Goal: Complete application form: Complete application form

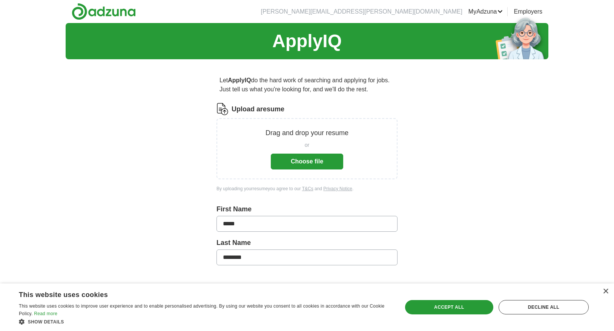
click at [288, 158] on button "Choose file" at bounding box center [307, 161] width 72 height 16
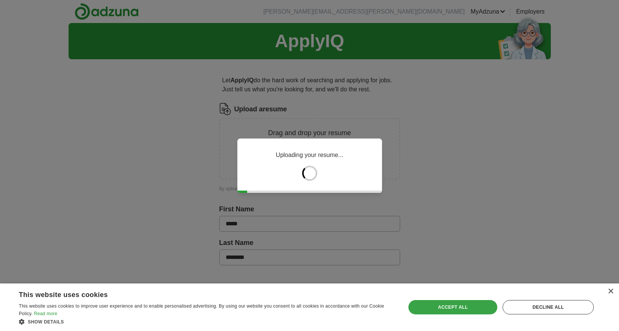
click at [479, 302] on div "Accept all" at bounding box center [453, 307] width 89 height 14
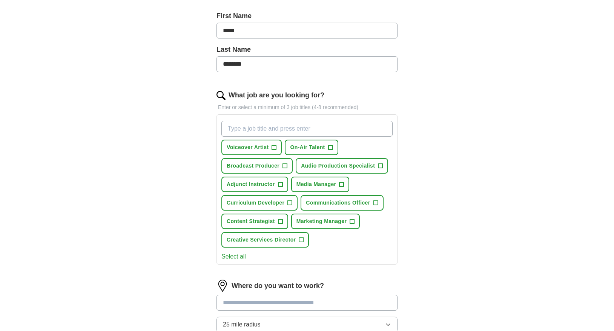
scroll to position [184, 0]
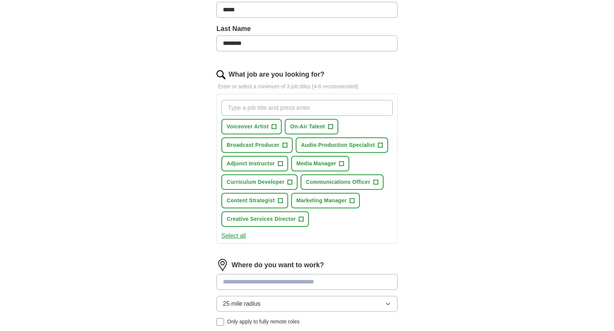
click at [275, 124] on span "+" at bounding box center [274, 127] width 5 height 6
click at [356, 142] on span "Audio Production Specialist" at bounding box center [338, 145] width 74 height 8
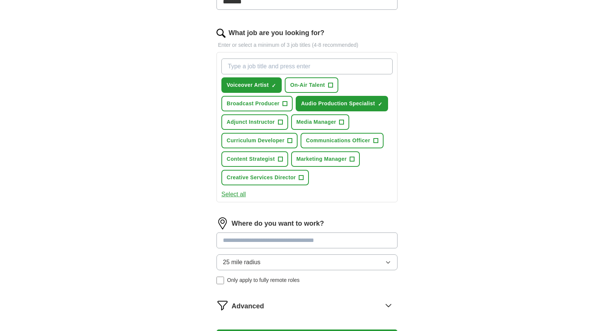
scroll to position [230, 0]
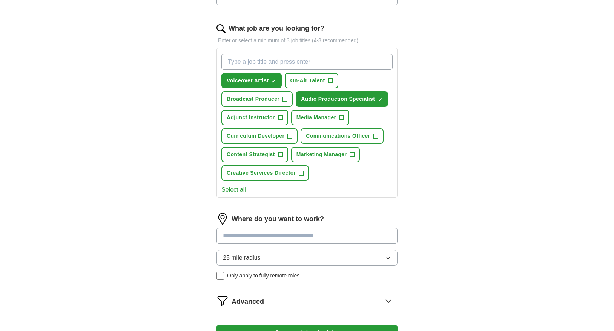
click at [346, 132] on span "Communications Officer" at bounding box center [338, 136] width 64 height 8
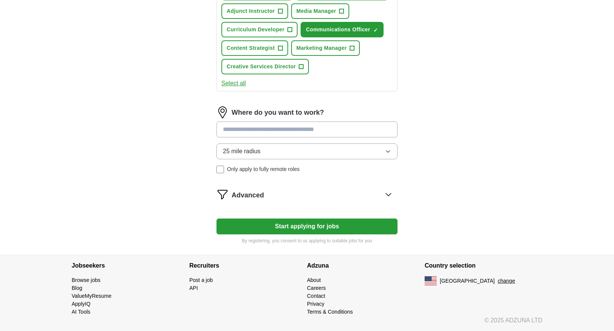
scroll to position [336, 0]
click at [270, 70] on button "Creative Services Director +" at bounding box center [264, 66] width 87 height 15
click at [291, 129] on input at bounding box center [306, 129] width 181 height 16
type input "******"
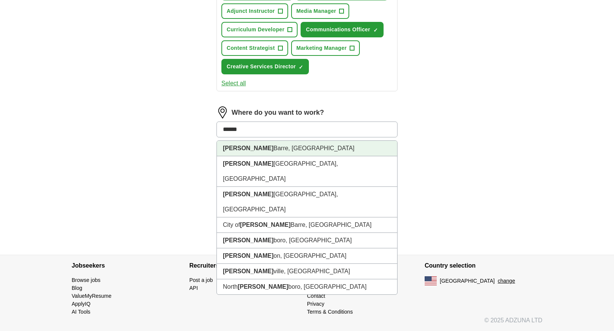
click at [282, 150] on li "[PERSON_NAME][GEOGRAPHIC_DATA], [GEOGRAPHIC_DATA]" at bounding box center [307, 148] width 180 height 15
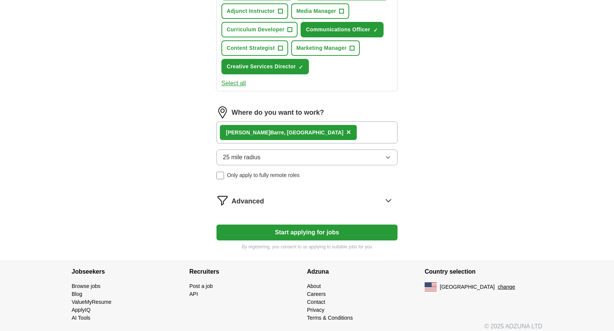
click at [250, 204] on span "Advanced" at bounding box center [247, 201] width 32 height 10
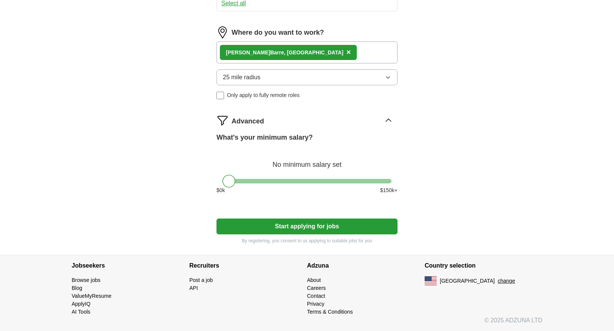
scroll to position [416, 0]
drag, startPoint x: 231, startPoint y: 182, endPoint x: 259, endPoint y: 184, distance: 28.7
click at [259, 184] on div at bounding box center [257, 181] width 13 height 13
click at [320, 229] on button "Start applying for jobs" at bounding box center [306, 226] width 181 height 16
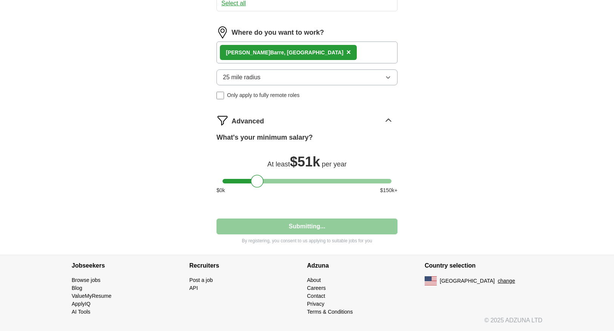
scroll to position [95, 0]
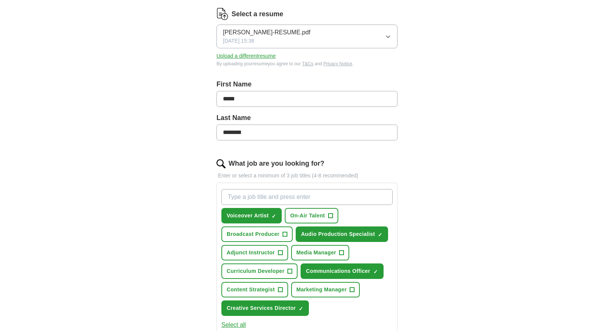
select select "**"
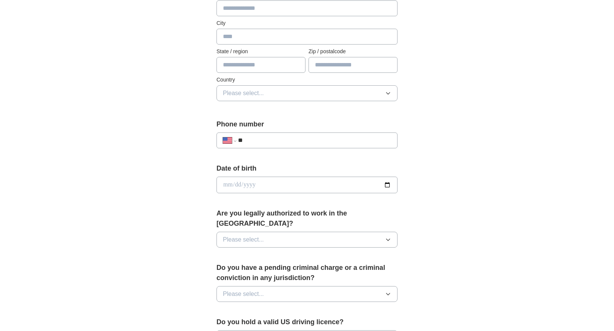
scroll to position [268, 0]
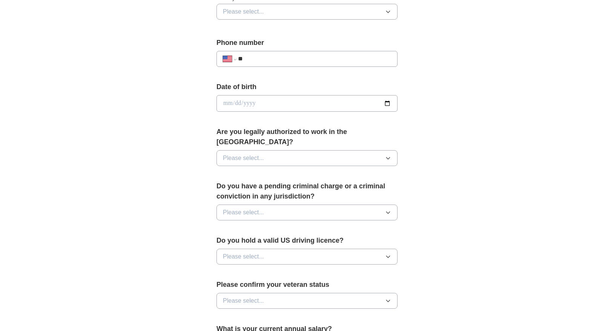
click at [280, 106] on input "date" at bounding box center [306, 103] width 181 height 17
type input "**********"
click at [403, 95] on div "**********" at bounding box center [306, 120] width 241 height 644
click at [322, 150] on button "Please select..." at bounding box center [306, 158] width 181 height 16
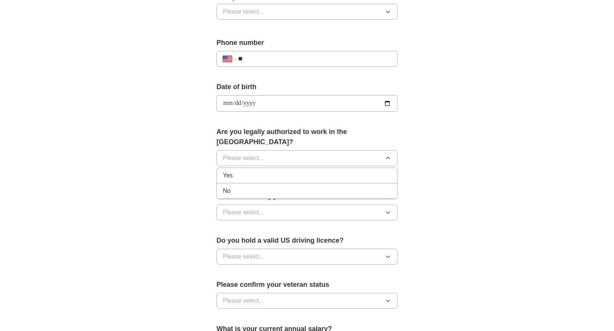
click at [284, 171] on div "Yes" at bounding box center [307, 175] width 168 height 9
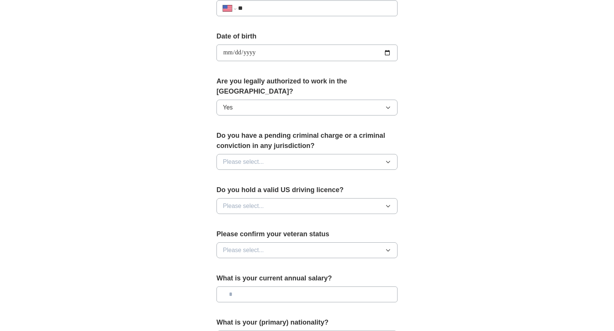
scroll to position [385, 0]
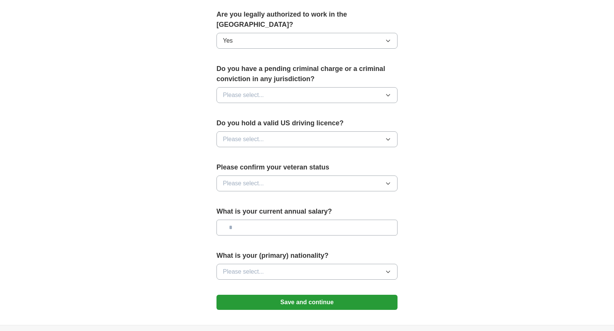
click at [286, 87] on button "Please select..." at bounding box center [306, 95] width 181 height 16
click at [252, 123] on div "No" at bounding box center [307, 127] width 168 height 9
click at [263, 131] on button "Please select..." at bounding box center [306, 139] width 181 height 16
click at [256, 152] on div "Yes" at bounding box center [307, 156] width 168 height 9
click at [262, 179] on span "Please select..." at bounding box center [243, 183] width 41 height 9
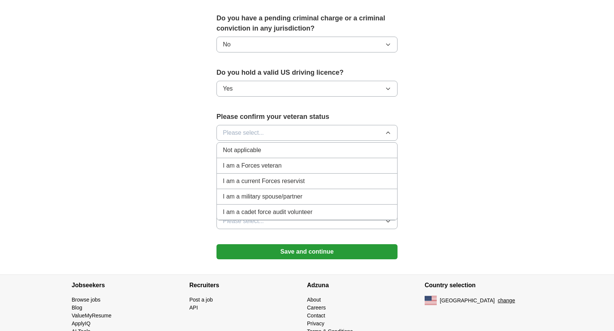
scroll to position [435, 0]
click at [266, 146] on div "Not applicable" at bounding box center [307, 150] width 168 height 9
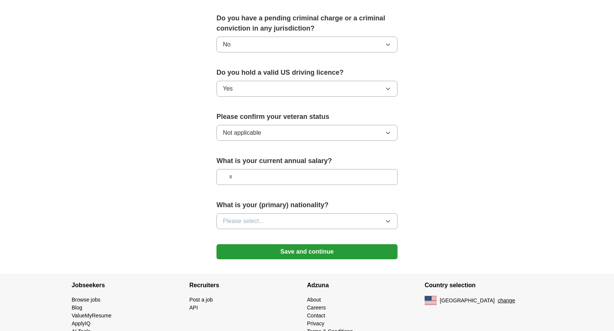
click at [277, 217] on button "Please select..." at bounding box center [306, 221] width 181 height 16
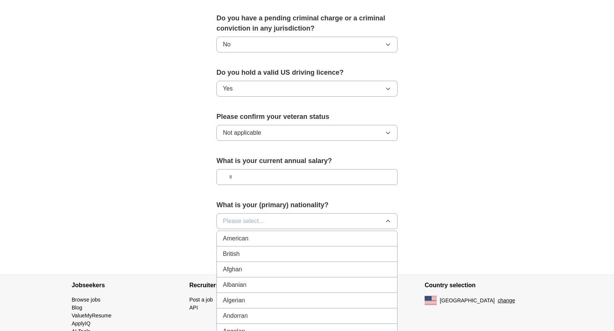
click at [270, 234] on div "American" at bounding box center [307, 238] width 168 height 9
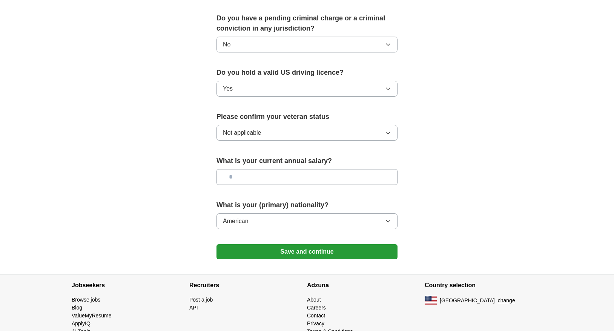
click at [282, 244] on button "Save and continue" at bounding box center [306, 251] width 181 height 15
